Goal: Ask a question

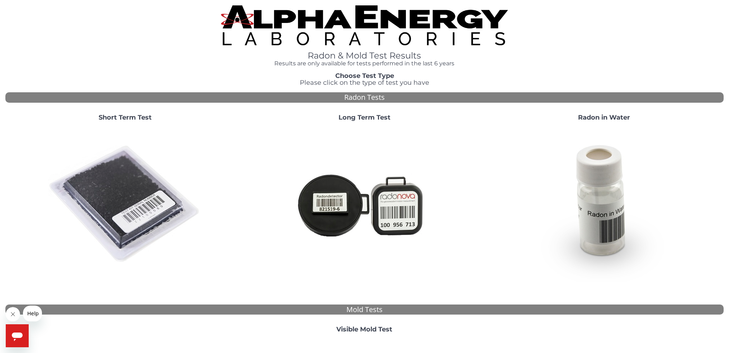
click at [328, 62] on h4 "Results are only available for tests performed in the last 6 years" at bounding box center [364, 63] width 287 height 6
click at [331, 58] on h1 "Radon & Mold Test Results" at bounding box center [364, 55] width 287 height 9
click at [333, 55] on h1 "Radon & Mold Test Results" at bounding box center [364, 55] width 287 height 9
click at [118, 195] on img at bounding box center [125, 204] width 154 height 154
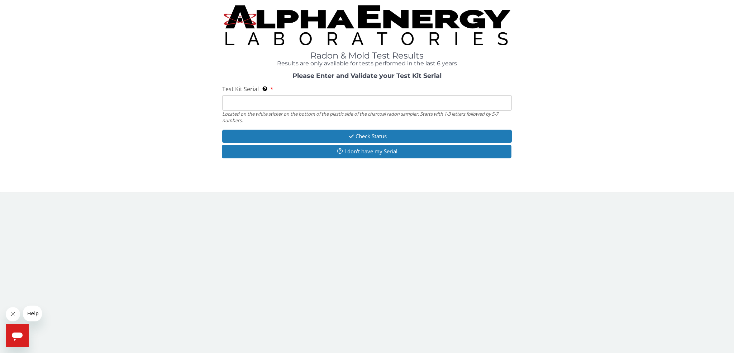
click at [268, 105] on input "Test Kit Serial Located on the white sticker on the bottom of the plastic side …" at bounding box center [366, 102] width 289 height 15
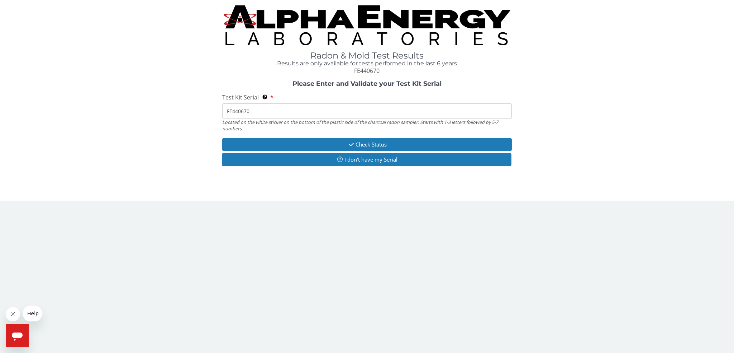
type input "FE440670"
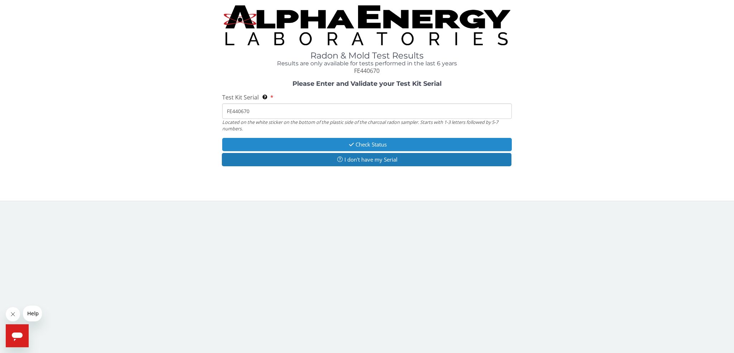
click at [378, 142] on button "Check Status" at bounding box center [366, 144] width 289 height 13
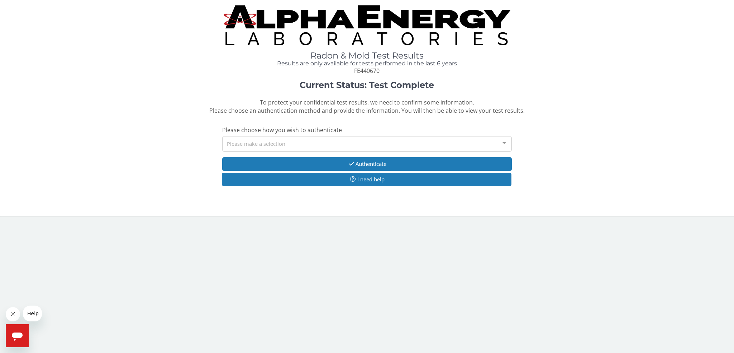
click at [503, 142] on div at bounding box center [504, 143] width 14 height 14
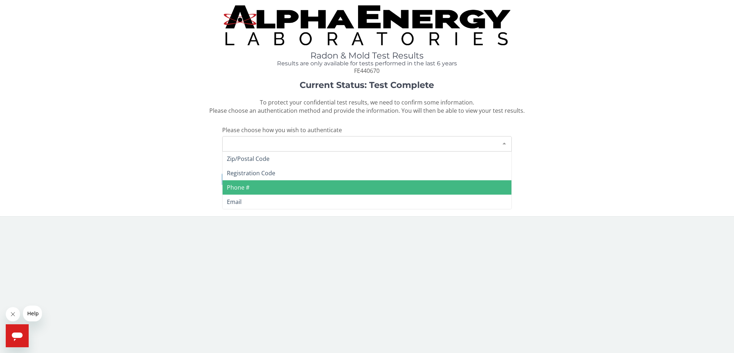
click at [251, 186] on span "Phone #" at bounding box center [367, 187] width 289 height 14
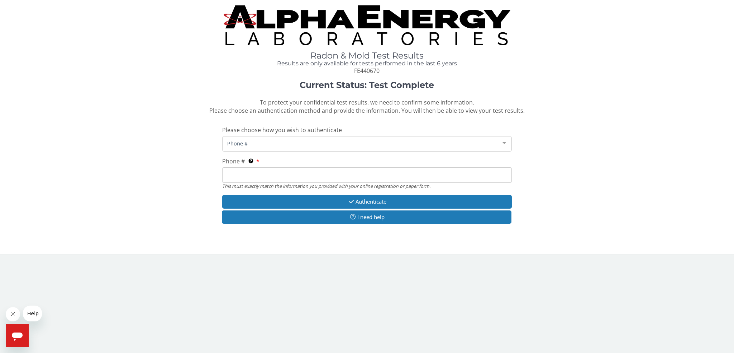
click at [259, 179] on input "Phone # This must exactly match the information you provided with your online r…" at bounding box center [366, 174] width 289 height 15
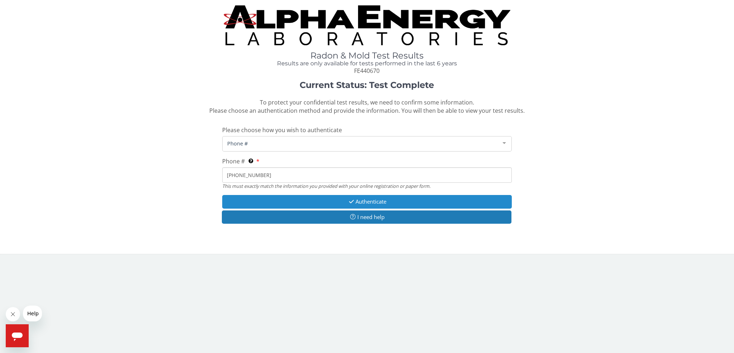
type input "919 222 4010"
click at [347, 197] on button "Authenticate" at bounding box center [366, 201] width 289 height 13
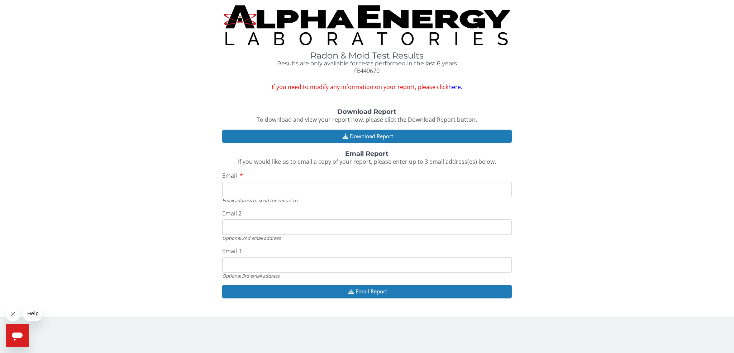
click at [261, 188] on input "Email" at bounding box center [366, 188] width 289 height 15
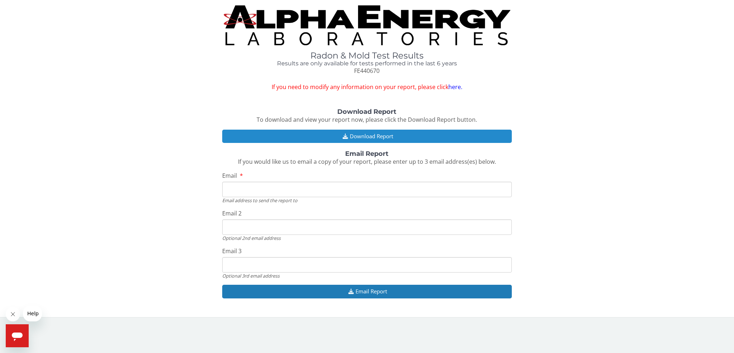
click at [310, 138] on button "Download Report" at bounding box center [366, 135] width 289 height 13
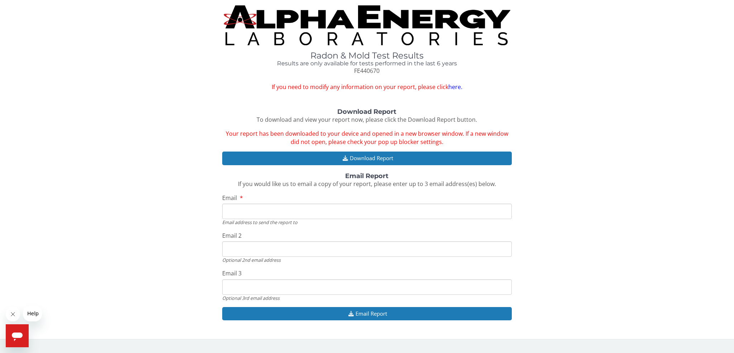
click at [271, 211] on input "Email" at bounding box center [366, 210] width 289 height 15
type input "[EMAIL_ADDRESS][DOMAIN_NAME]"
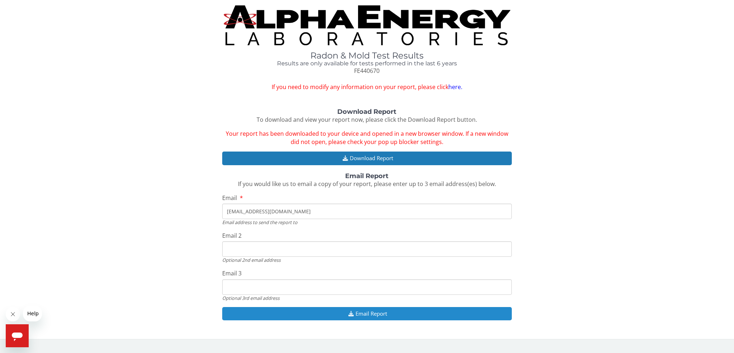
click at [368, 315] on button "Email Report" at bounding box center [366, 313] width 289 height 13
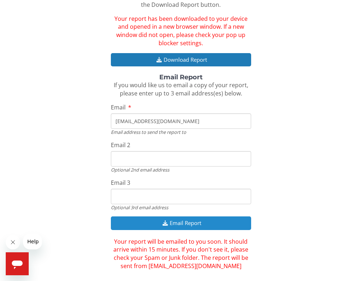
scroll to position [125, 0]
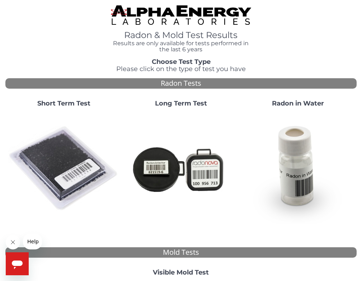
click at [84, 161] on img at bounding box center [63, 168] width 111 height 111
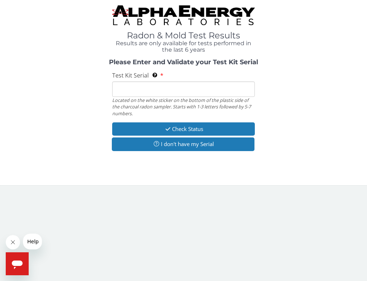
click at [168, 91] on input "Test Kit Serial Located on the white sticker on the bottom of the plastic side …" at bounding box center [183, 88] width 143 height 15
type input "FE440670"
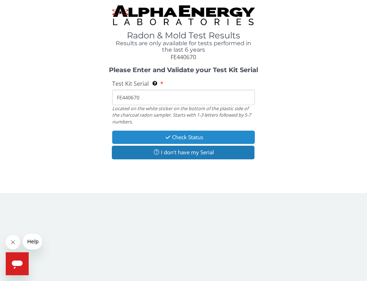
click at [195, 138] on button "Check Status" at bounding box center [183, 137] width 143 height 13
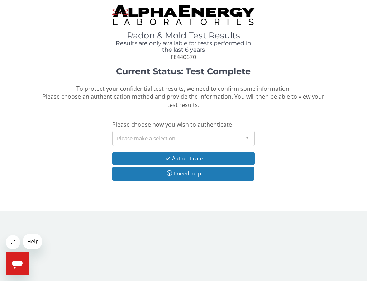
click at [247, 136] on div at bounding box center [247, 138] width 14 height 14
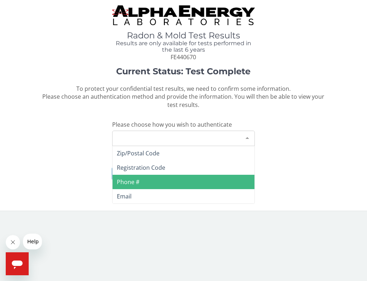
click at [140, 180] on span "Phone #" at bounding box center [184, 182] width 142 height 14
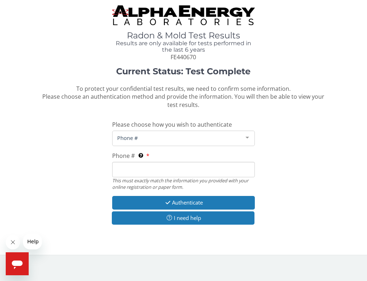
click at [163, 174] on input "Phone # This must exactly match the information you provided with your online r…" at bounding box center [183, 169] width 143 height 15
type input "919 222 4010"
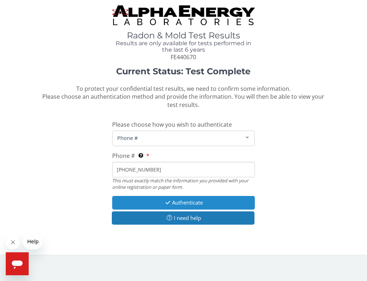
click at [193, 202] on button "Authenticate" at bounding box center [183, 202] width 143 height 13
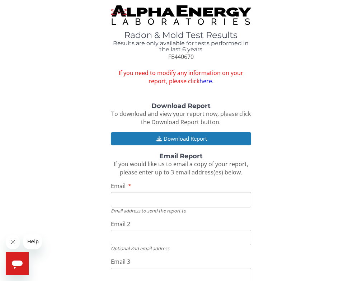
click at [138, 203] on input "Email" at bounding box center [181, 199] width 141 height 15
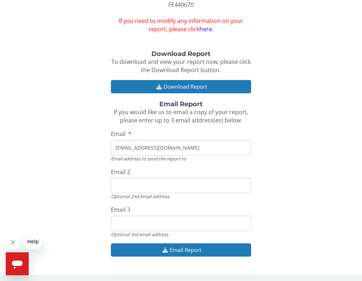
scroll to position [53, 0]
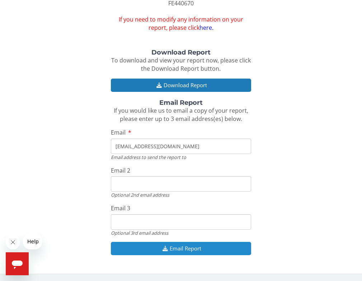
type input "skong@consultinsight.com"
click at [183, 251] on button "Email Report" at bounding box center [181, 248] width 141 height 13
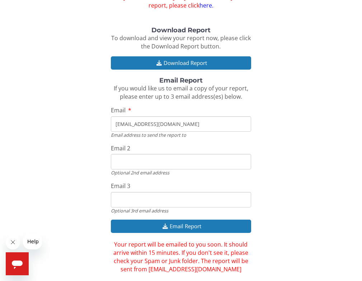
scroll to position [86, 0]
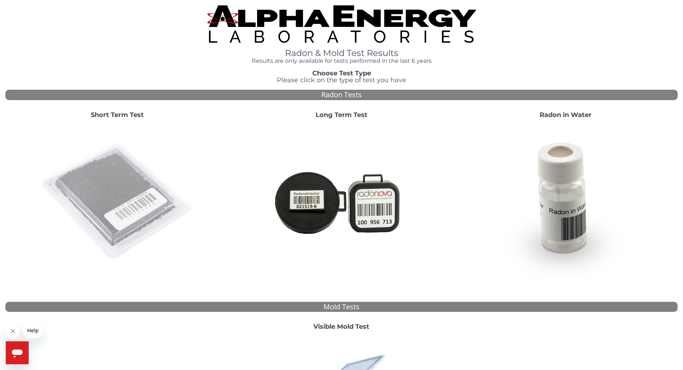
click at [122, 186] on img at bounding box center [117, 201] width 154 height 154
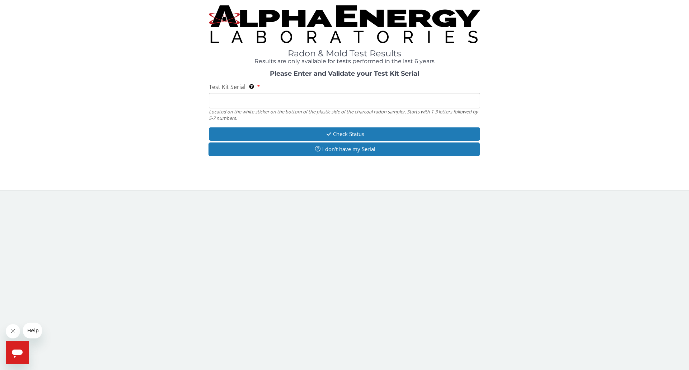
click at [36, 280] on span "Help" at bounding box center [32, 330] width 11 height 6
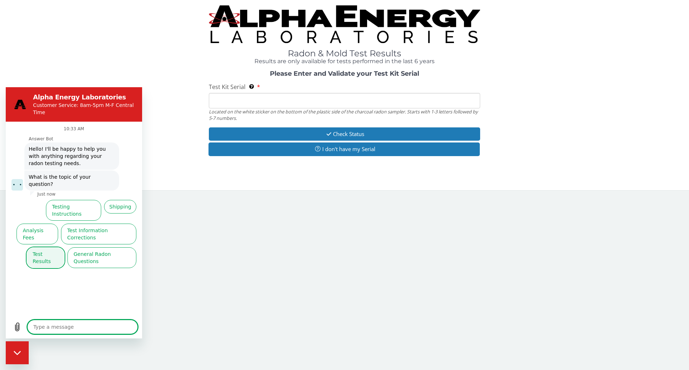
click at [46, 247] on button "Test Results" at bounding box center [46, 257] width 38 height 21
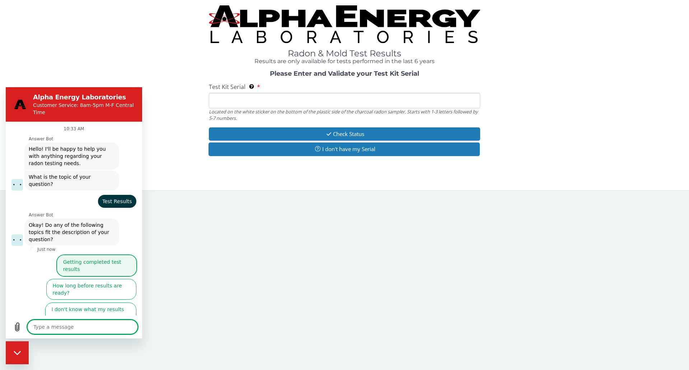
click at [90, 255] on button "Getting completed test results" at bounding box center [96, 265] width 79 height 21
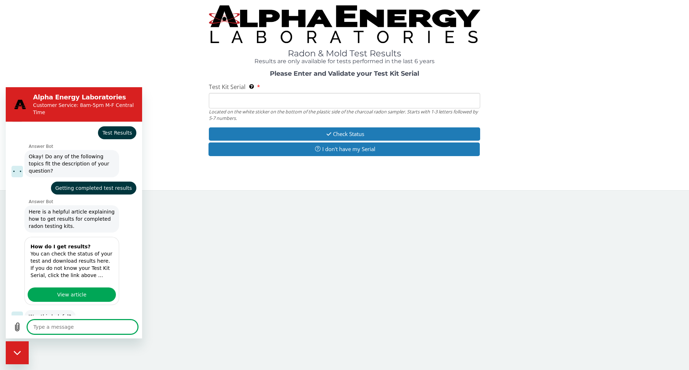
scroll to position [86, 0]
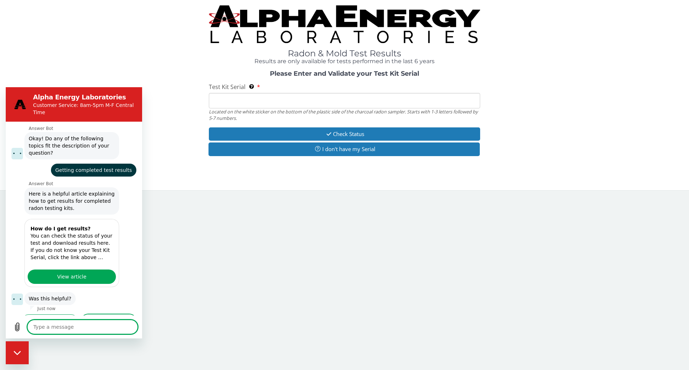
click at [89, 280] on button "No, I still need help" at bounding box center [108, 324] width 55 height 21
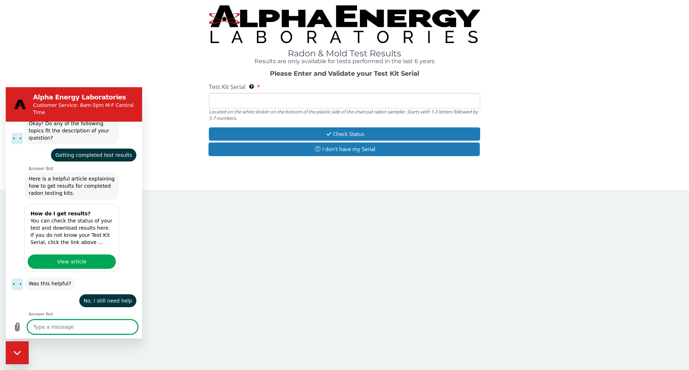
scroll to position [101, 0]
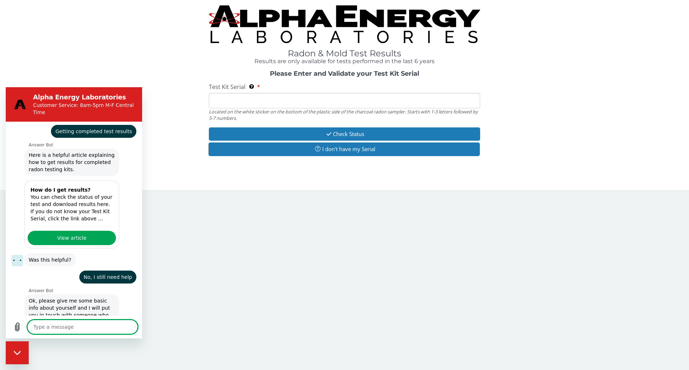
type textarea "x"
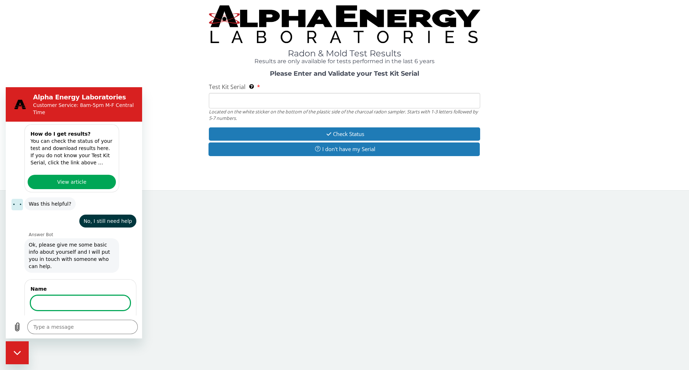
scroll to position [180, 0]
type input "[PERSON_NAME]"
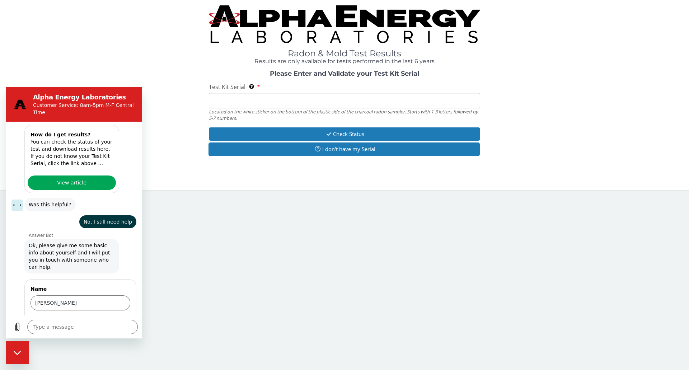
click at [112, 280] on span "Next" at bounding box center [118, 323] width 12 height 9
type textarea "x"
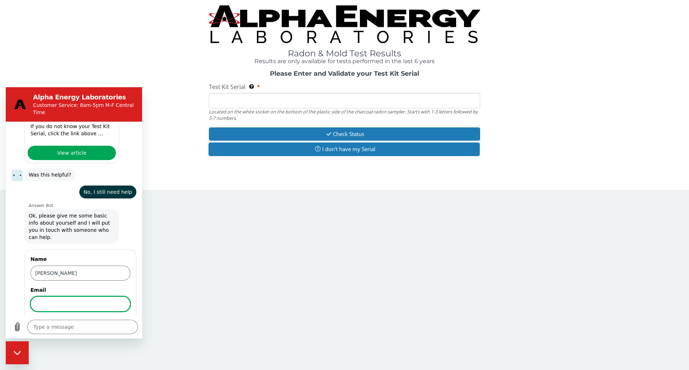
scroll to position [211, 0]
type input "[EMAIL_ADDRESS][DOMAIN_NAME]"
click at [112, 280] on span "Next" at bounding box center [118, 323] width 12 height 9
type textarea "x"
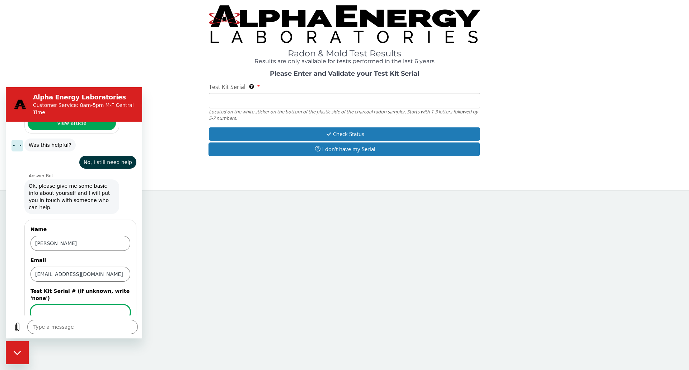
scroll to position [242, 0]
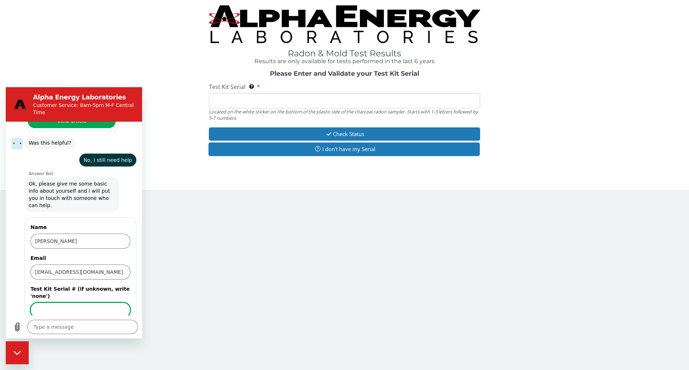
click at [67, 280] on input "Test Kit Serial # (if unknown, write 'none')" at bounding box center [80, 309] width 100 height 15
type input "FE440670"
click at [115, 280] on span "Send" at bounding box center [118, 330] width 13 height 9
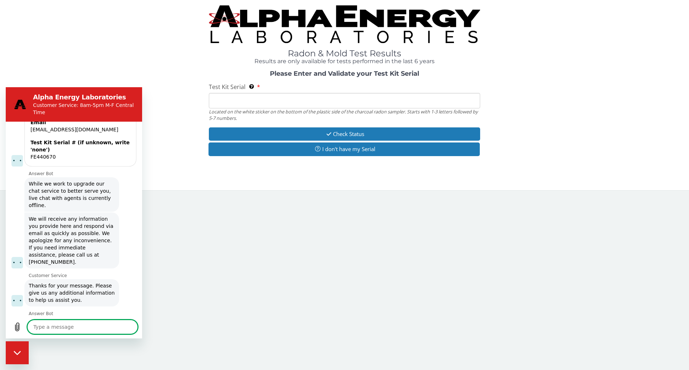
scroll to position [374, 0]
type textarea "x"
